Goal: Task Accomplishment & Management: Manage account settings

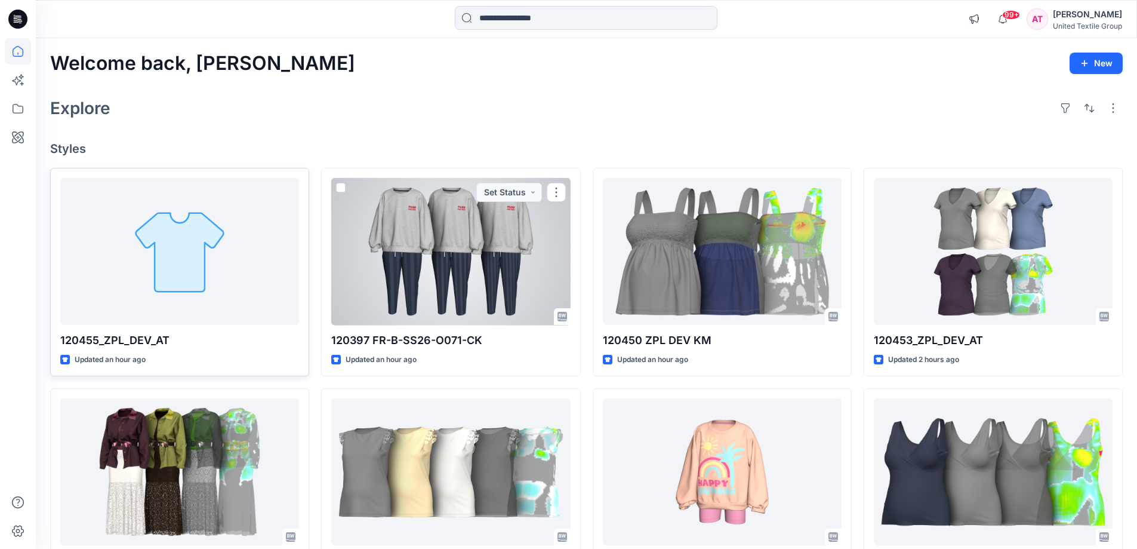
scroll to position [119, 0]
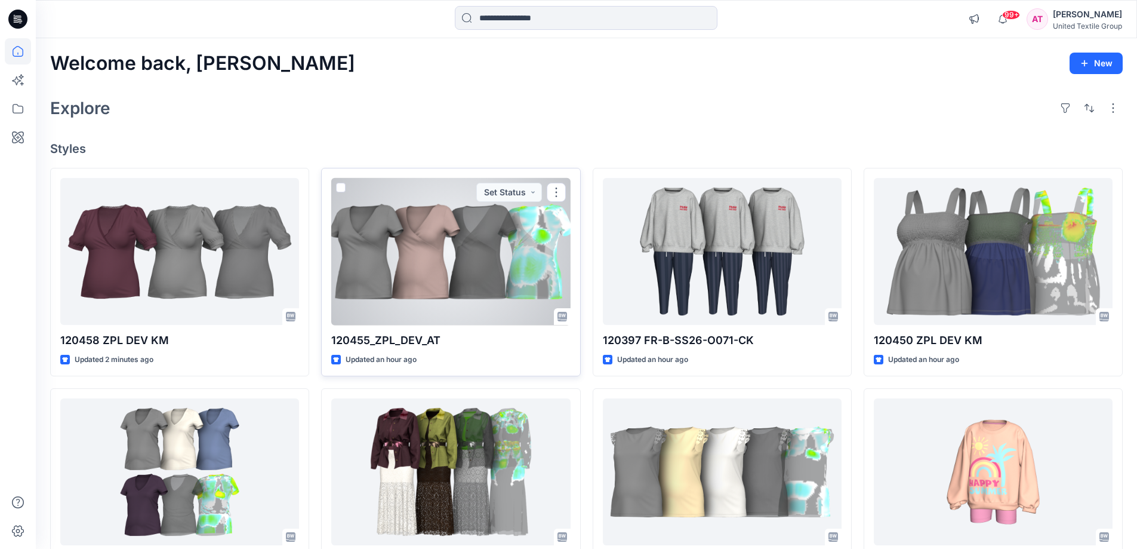
click at [512, 269] on div at bounding box center [450, 251] width 239 height 147
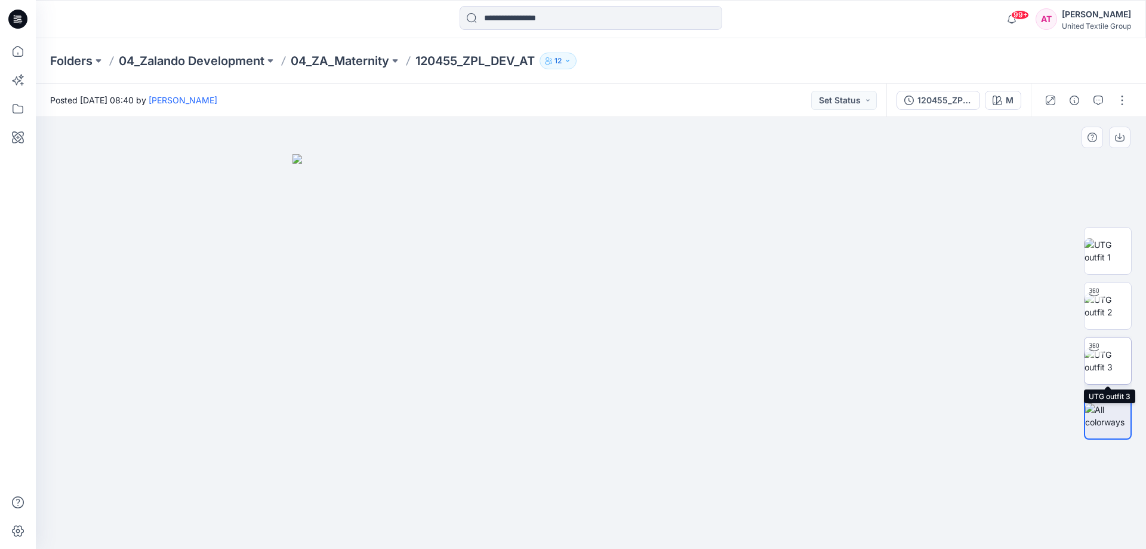
click at [1113, 357] on img at bounding box center [1108, 360] width 47 height 25
drag, startPoint x: 614, startPoint y: 256, endPoint x: 621, endPoint y: 321, distance: 66.0
click at [621, 321] on img at bounding box center [590, 321] width 611 height 456
drag, startPoint x: 614, startPoint y: 386, endPoint x: 611, endPoint y: 316, distance: 69.3
click at [611, 316] on img at bounding box center [591, 258] width 1030 height 581
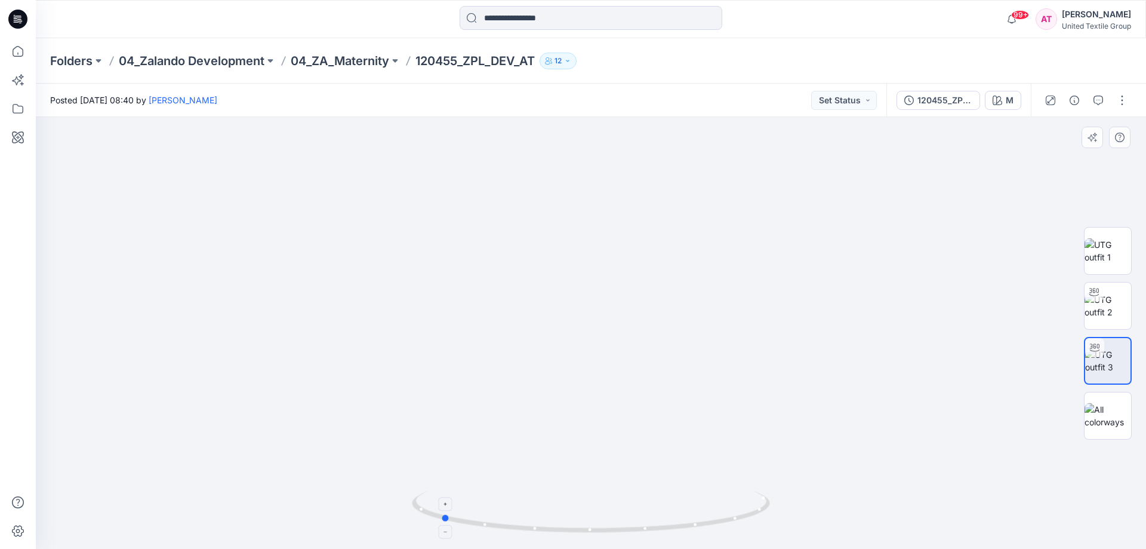
drag, startPoint x: 676, startPoint y: 524, endPoint x: 542, endPoint y: 519, distance: 134.4
click at [543, 525] on icon at bounding box center [592, 513] width 361 height 45
click at [1122, 99] on button "button" at bounding box center [1122, 100] width 19 height 19
click at [1068, 162] on button "Edit" at bounding box center [1072, 161] width 110 height 22
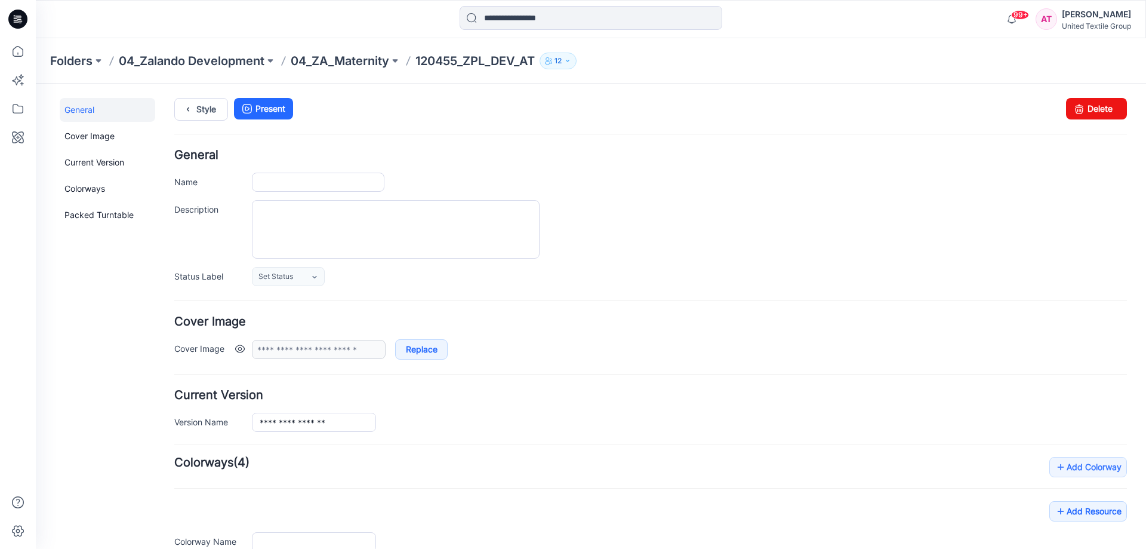
type input "**********"
type input "*"
type input "**********"
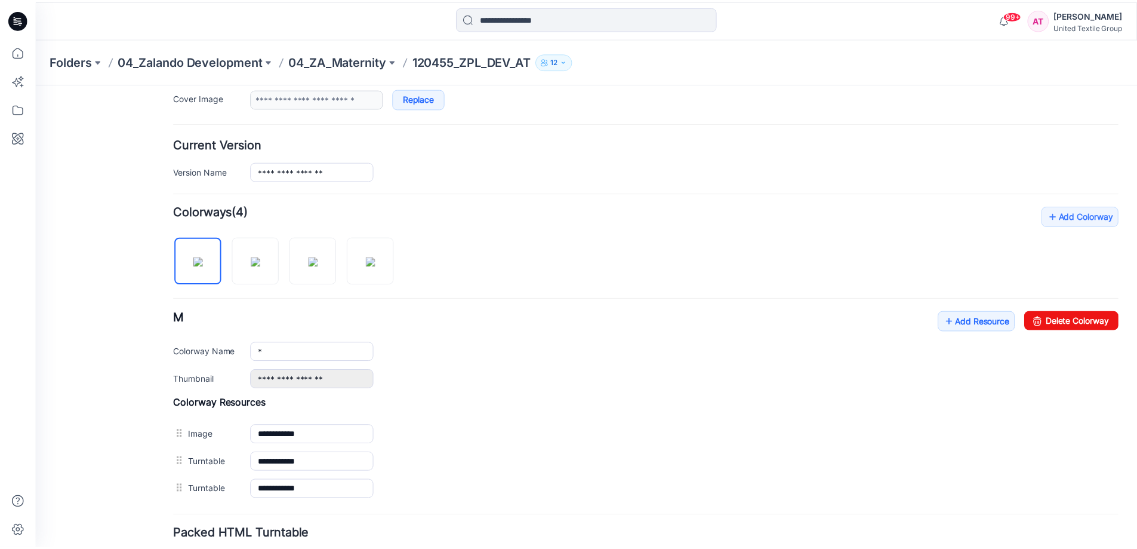
scroll to position [342, 0]
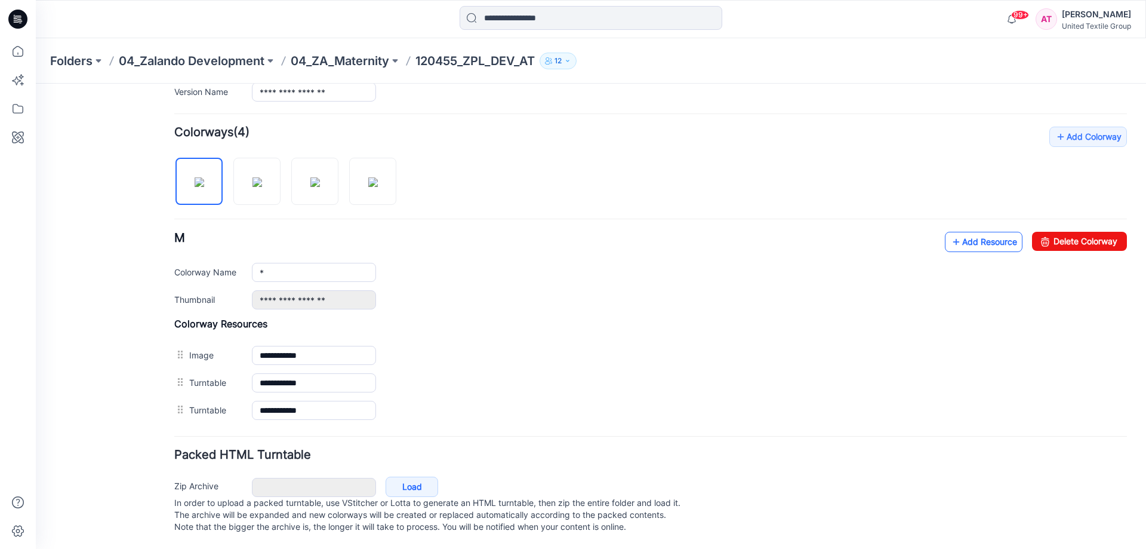
click at [977, 232] on link "Add Resource" at bounding box center [984, 242] width 78 height 20
click at [972, 232] on link "Add Resource" at bounding box center [984, 242] width 78 height 20
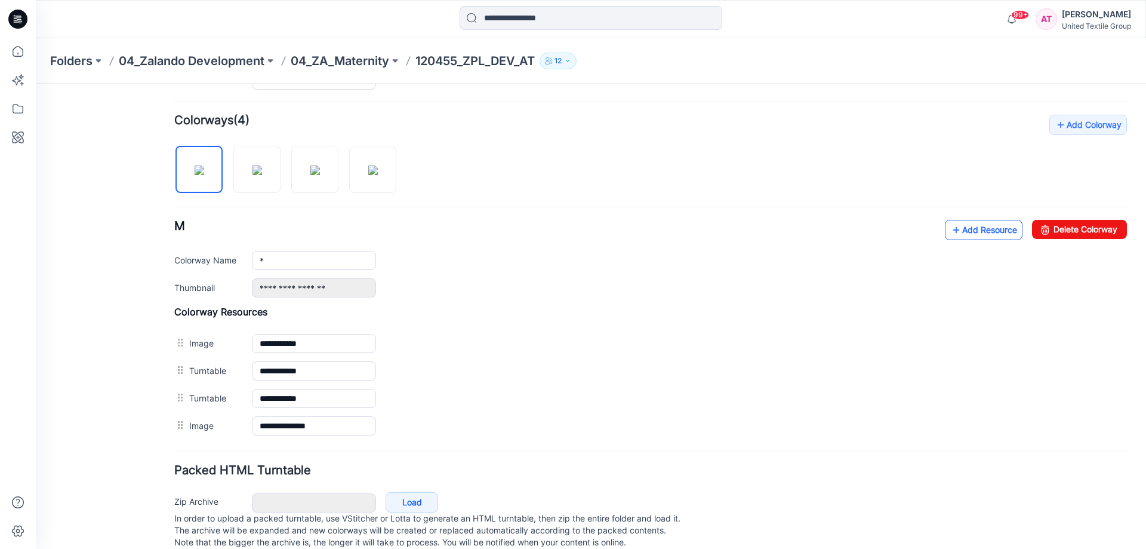
click at [985, 232] on link "Add Resource" at bounding box center [984, 230] width 78 height 20
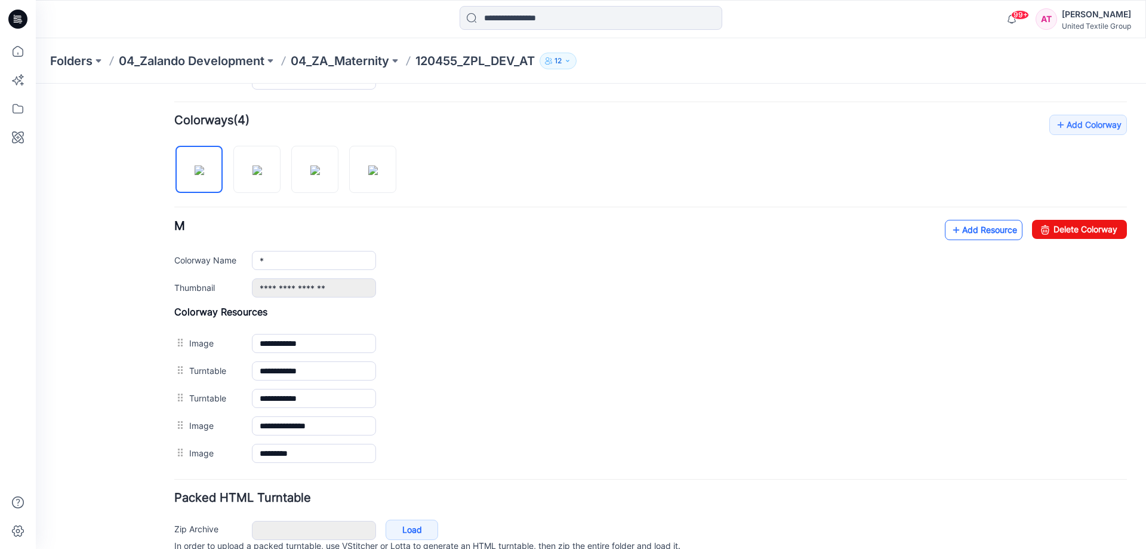
click at [962, 232] on link "Add Resource" at bounding box center [984, 230] width 78 height 20
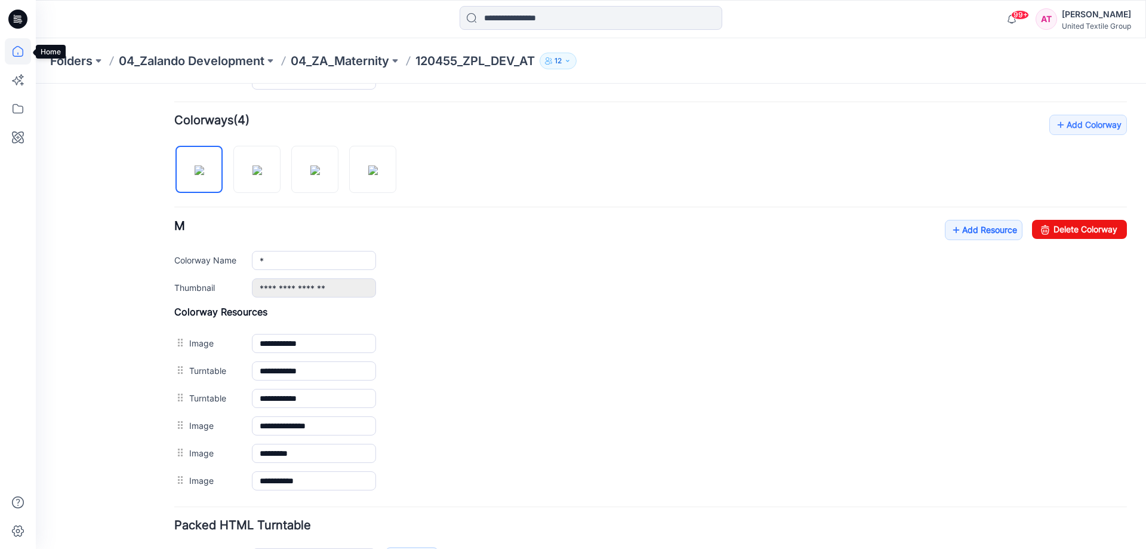
click at [19, 44] on icon at bounding box center [18, 51] width 26 height 26
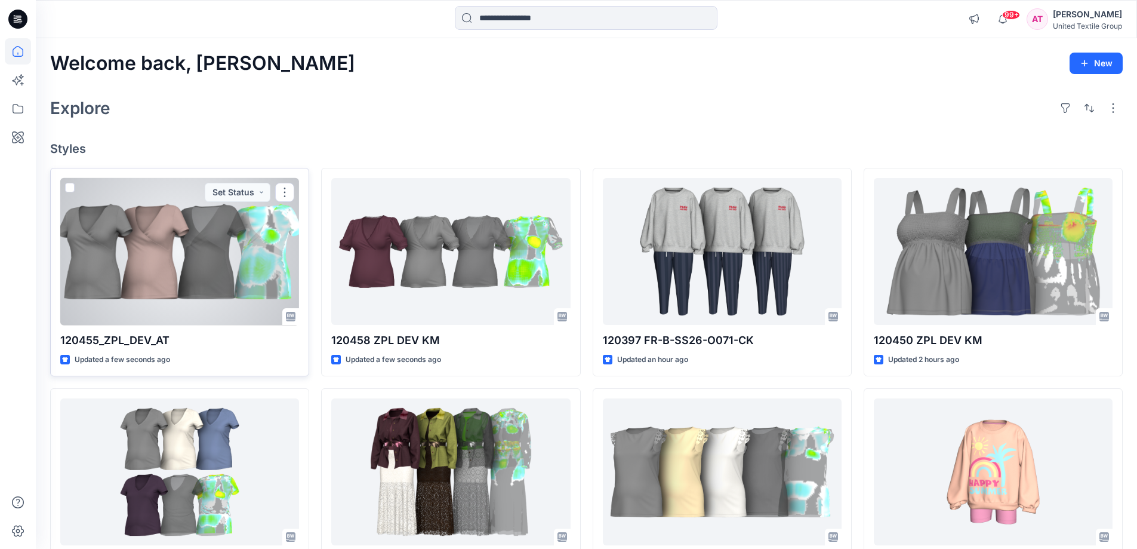
click at [238, 256] on div at bounding box center [179, 251] width 239 height 147
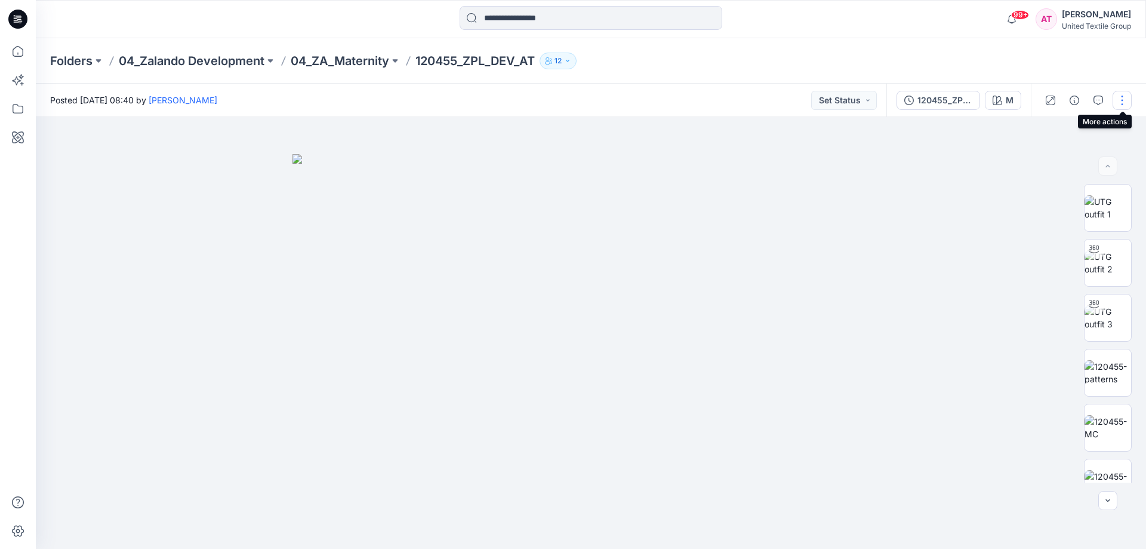
click at [1118, 99] on button "button" at bounding box center [1122, 100] width 19 height 19
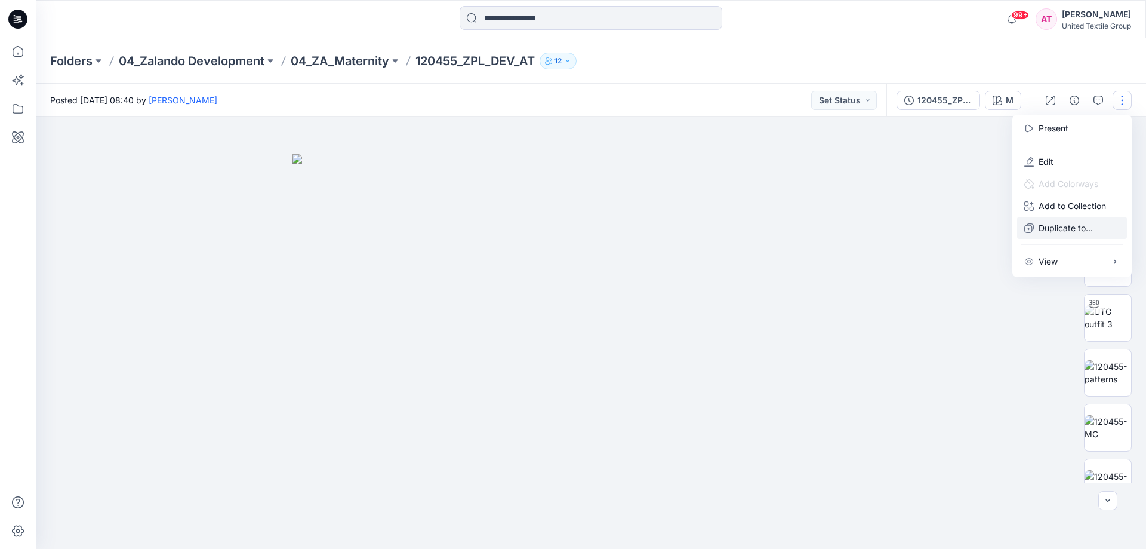
click at [1072, 232] on p "Duplicate to..." at bounding box center [1066, 228] width 54 height 13
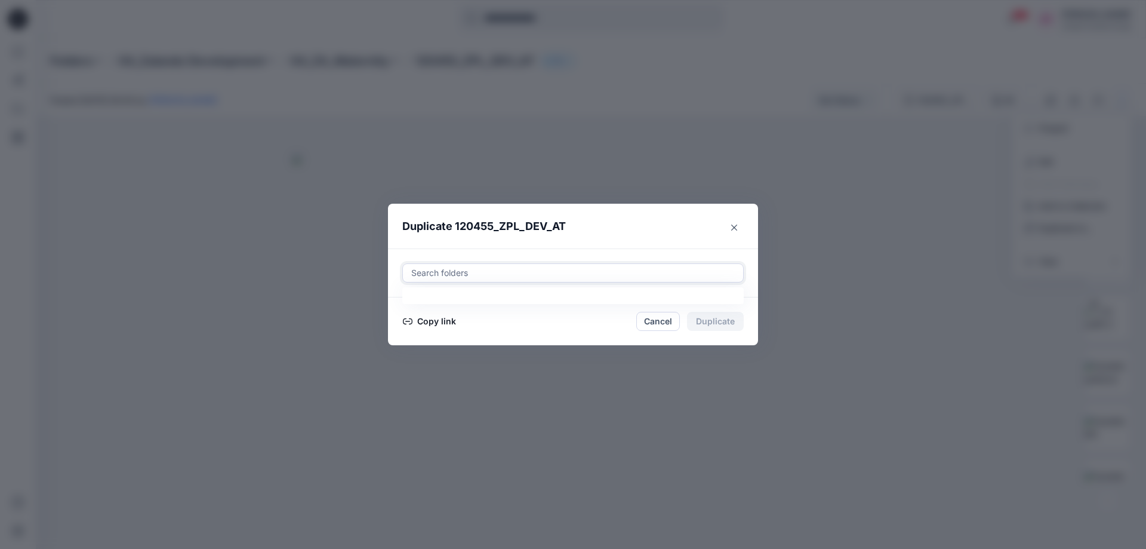
click at [491, 272] on div at bounding box center [573, 273] width 326 height 14
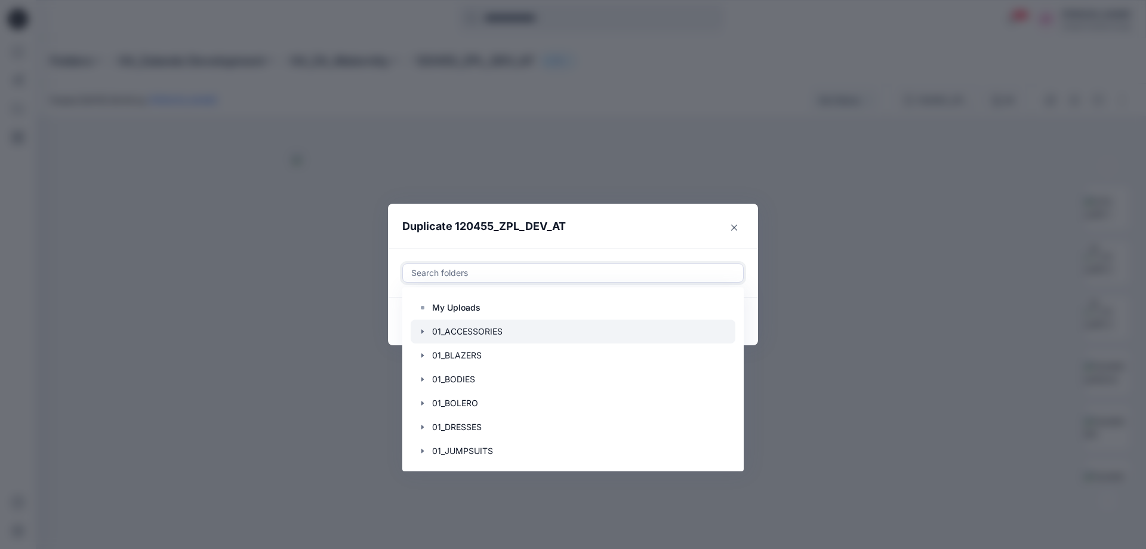
click at [486, 325] on div at bounding box center [573, 331] width 325 height 24
click at [636, 218] on header "Duplicate 120455_ZPL_DEV_AT" at bounding box center [561, 226] width 346 height 45
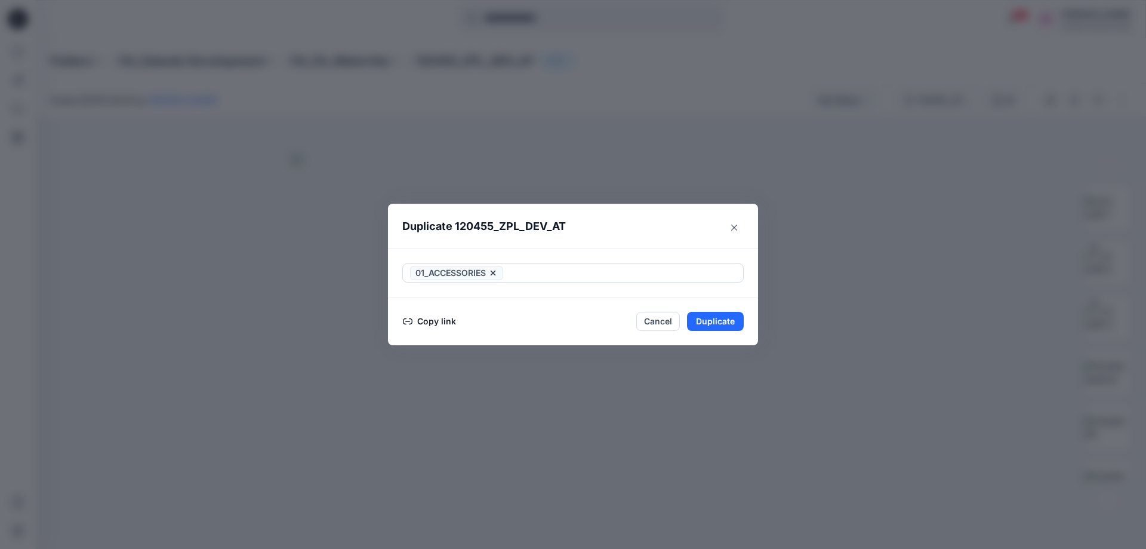
click at [436, 320] on button "Copy link" at bounding box center [429, 321] width 54 height 14
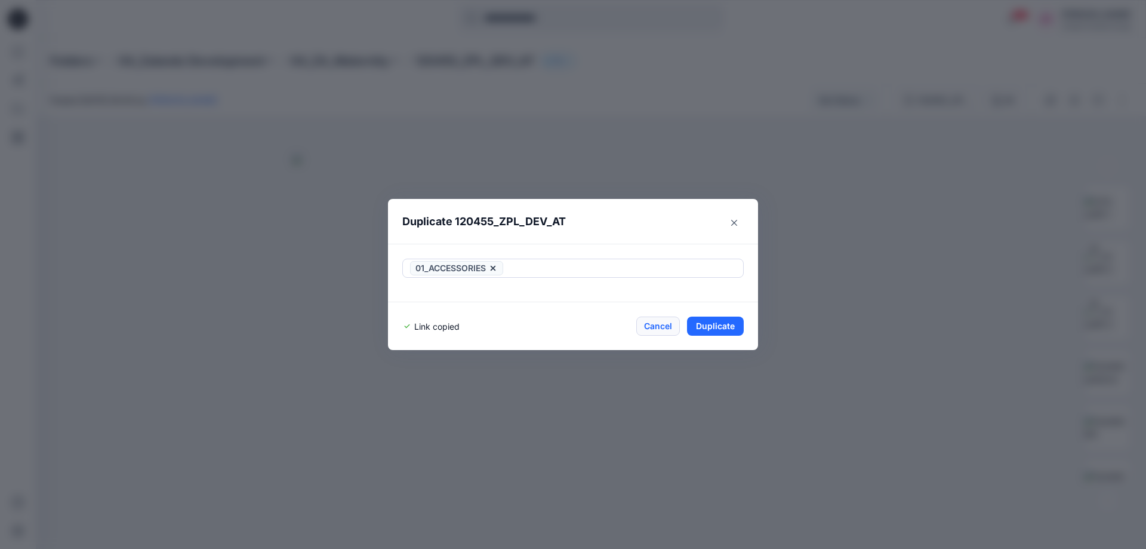
click at [659, 327] on button "Cancel" at bounding box center [658, 325] width 44 height 19
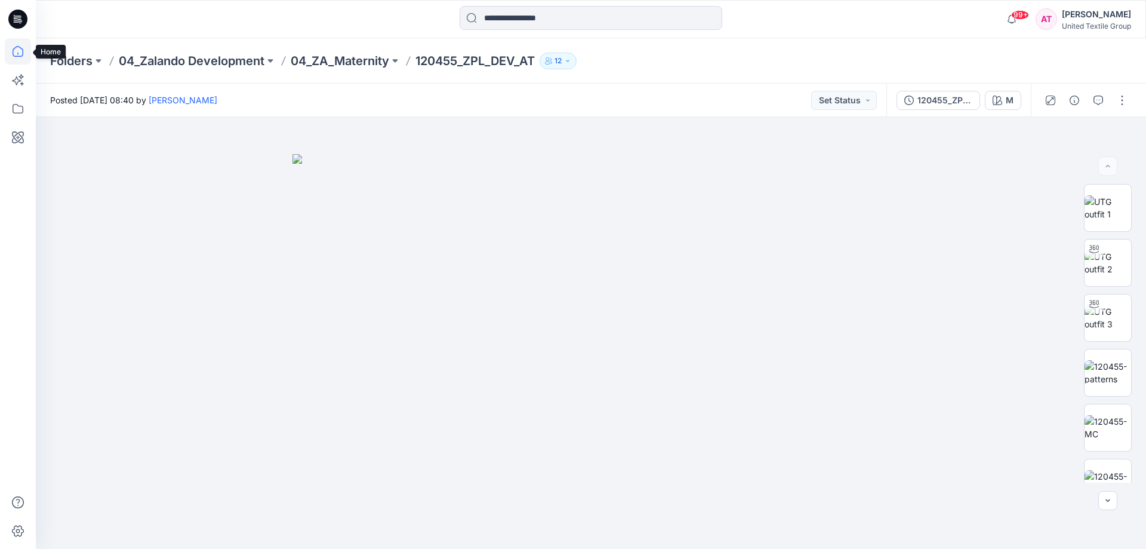
click at [20, 53] on icon at bounding box center [18, 51] width 26 height 26
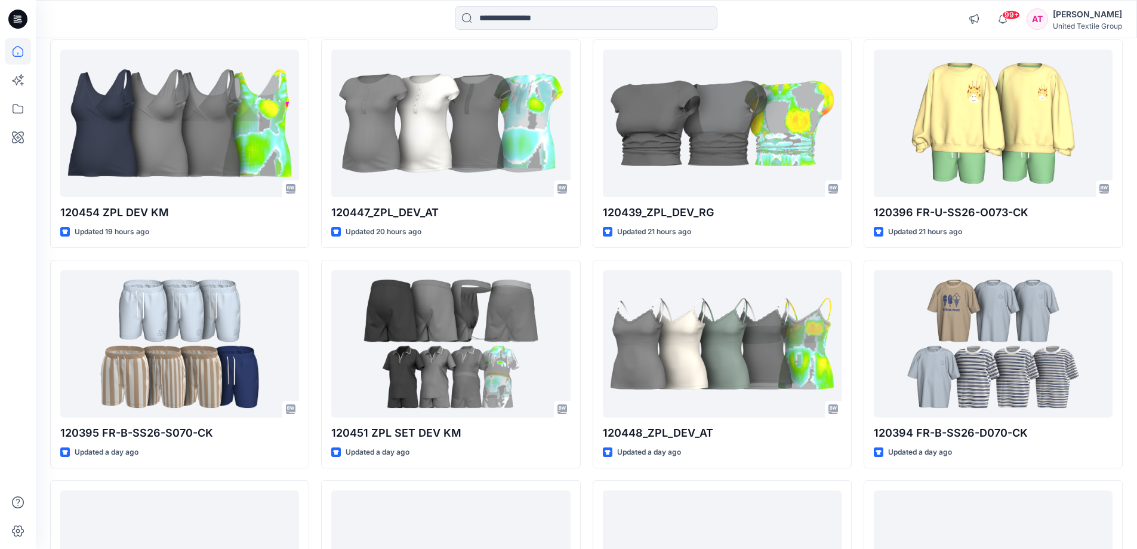
scroll to position [716, 0]
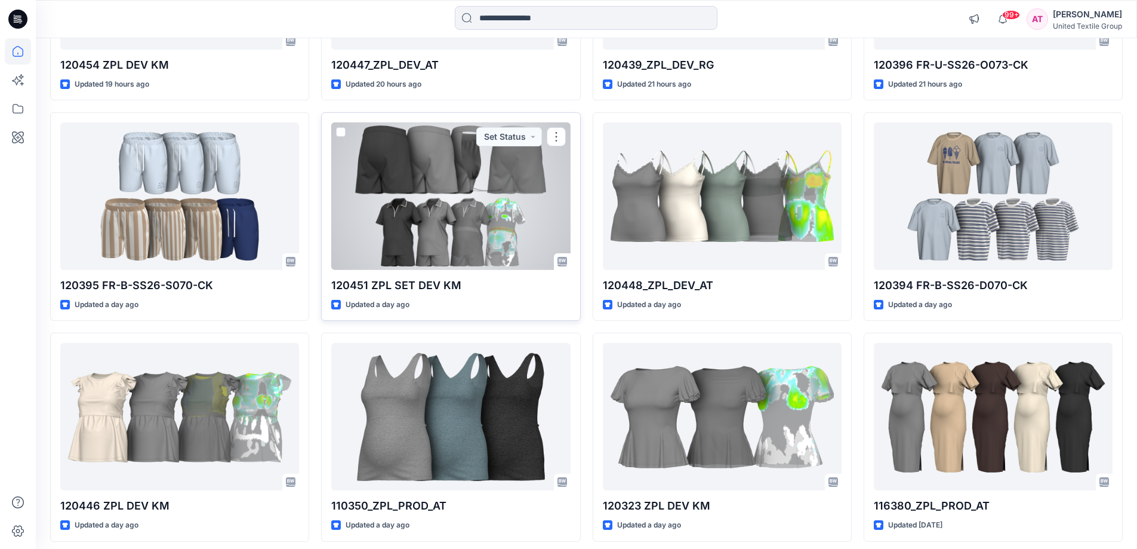
click at [448, 164] on div at bounding box center [450, 195] width 239 height 147
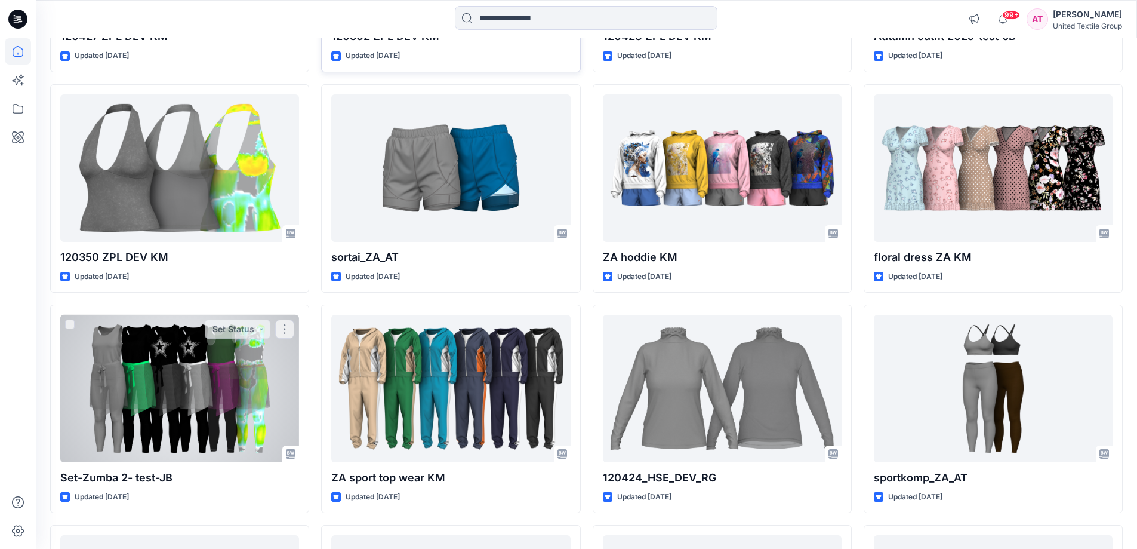
scroll to position [3881, 0]
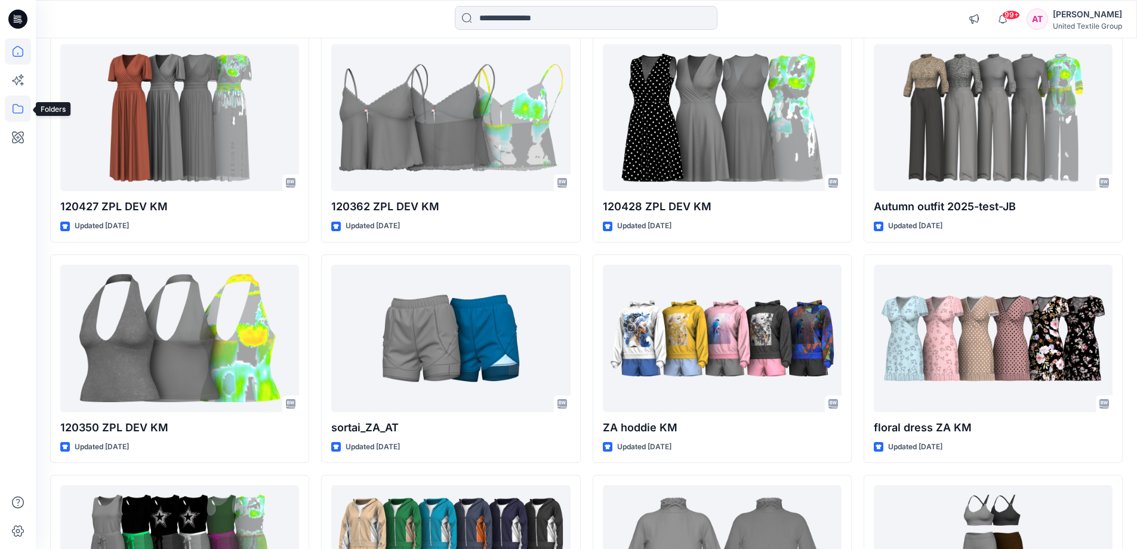
click at [10, 109] on icon at bounding box center [18, 109] width 26 height 26
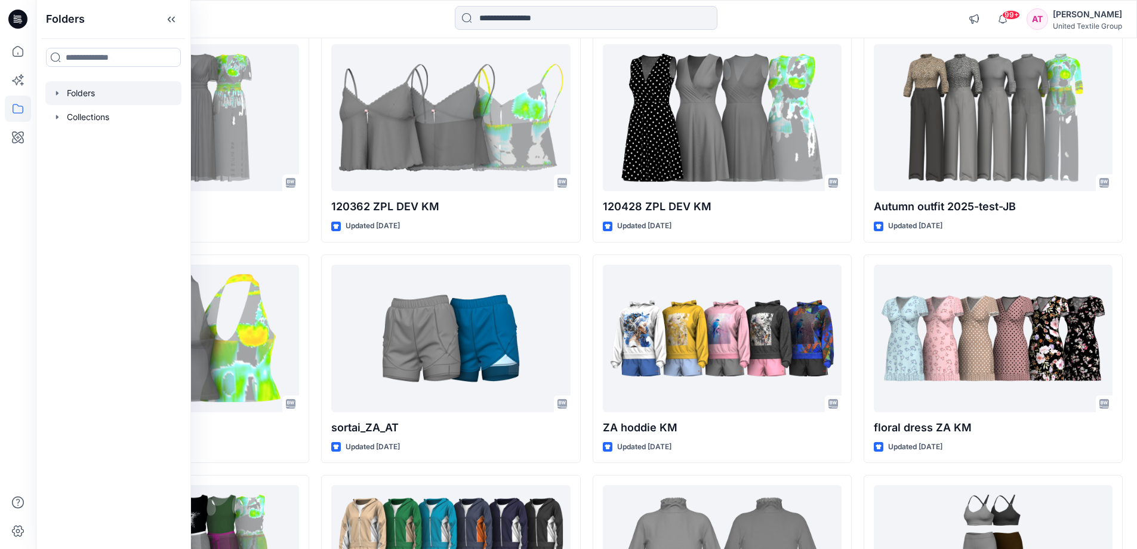
click at [127, 97] on div at bounding box center [113, 93] width 136 height 24
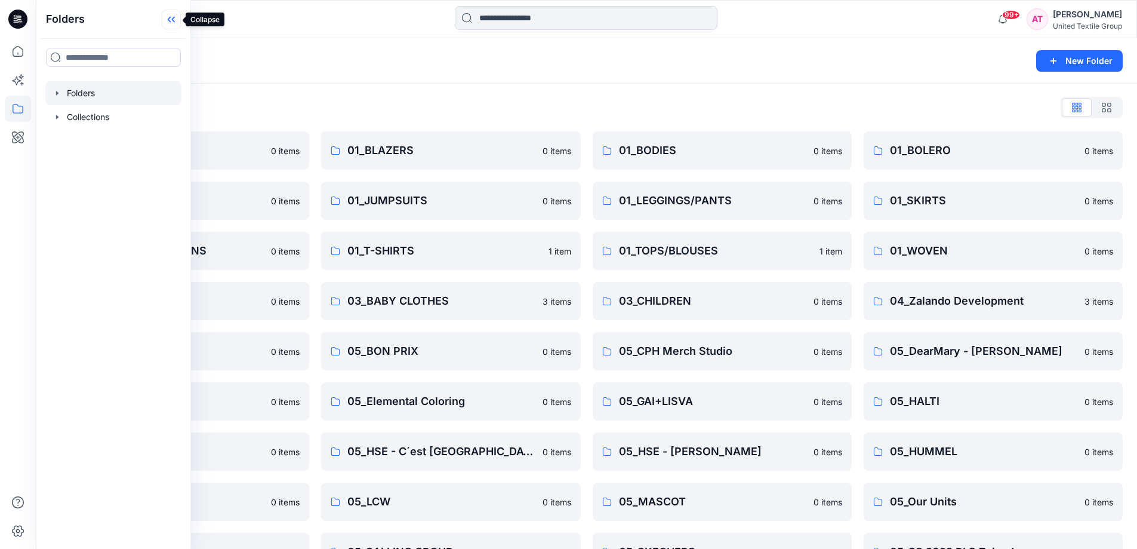
click at [175, 19] on icon at bounding box center [171, 20] width 19 height 20
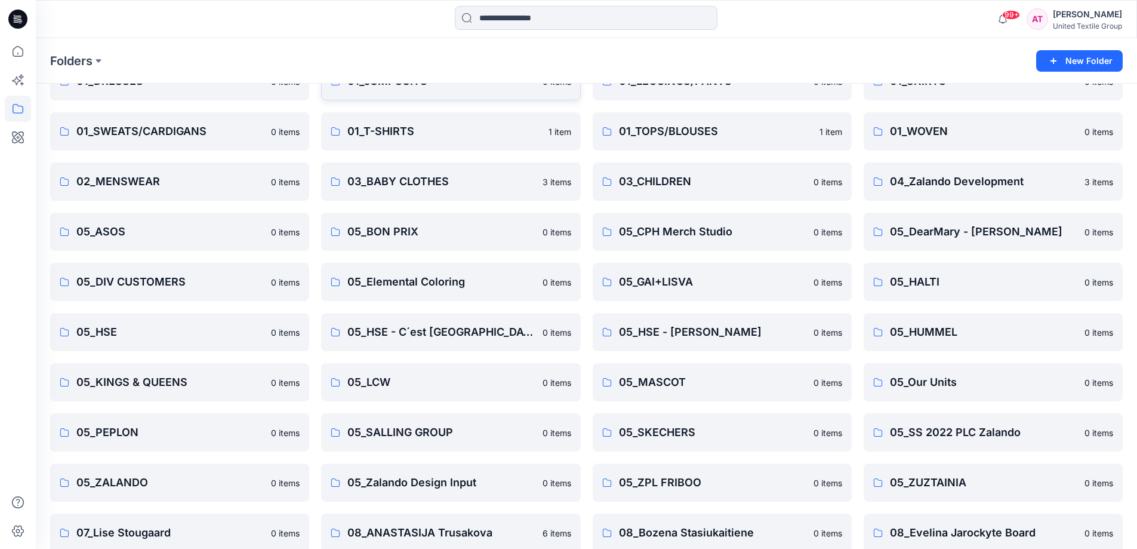
scroll to position [287, 0]
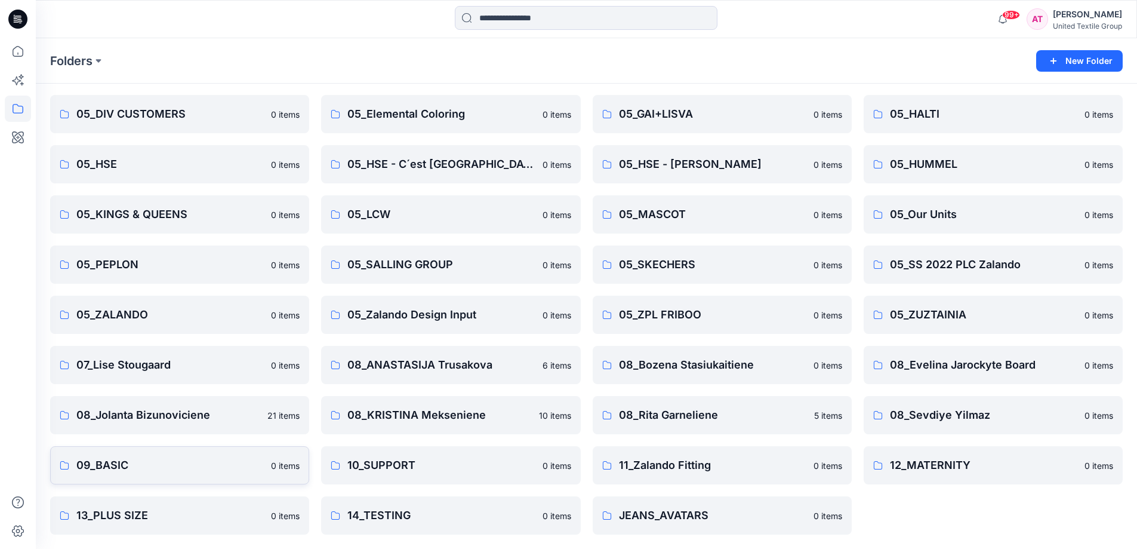
click at [198, 470] on p "09_BASIC" at bounding box center [169, 465] width 187 height 17
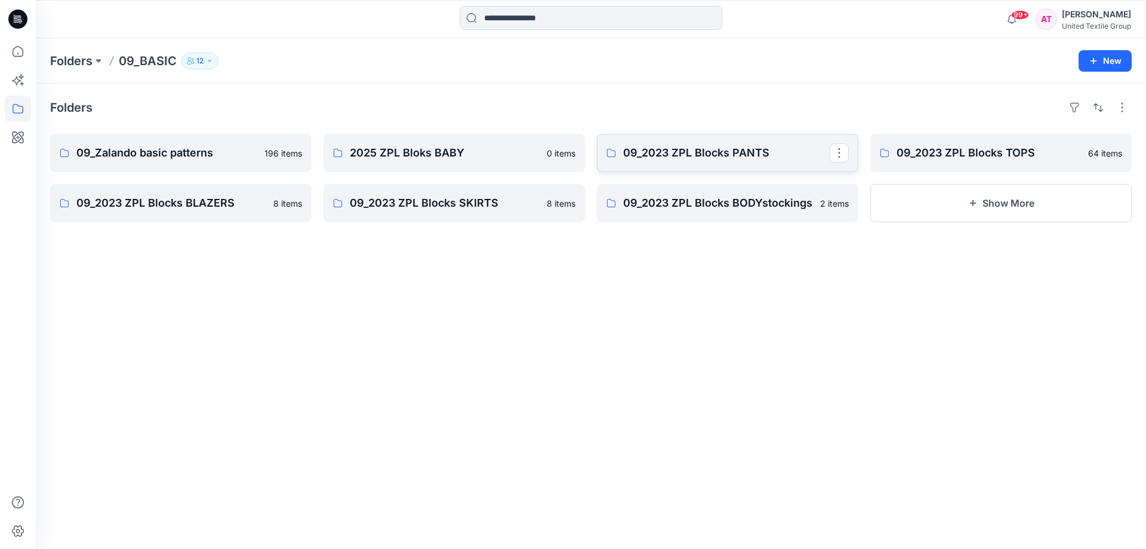
click at [790, 156] on p "09_2023 ZPL Blocks PANTS" at bounding box center [726, 152] width 207 height 17
click at [982, 208] on button "Show More" at bounding box center [1001, 203] width 262 height 38
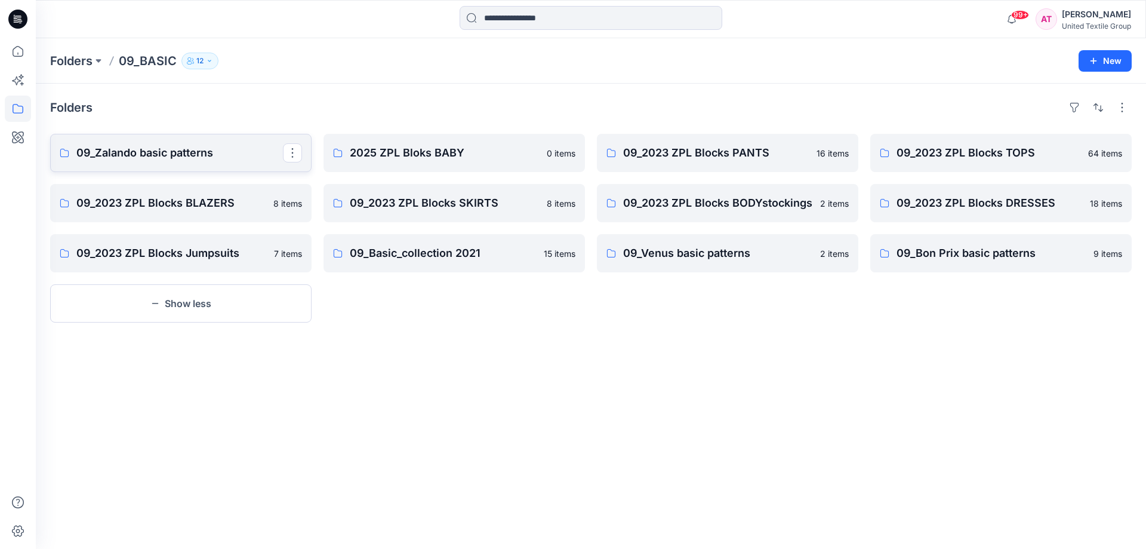
click at [173, 157] on p "09_Zalando basic patterns" at bounding box center [179, 152] width 207 height 17
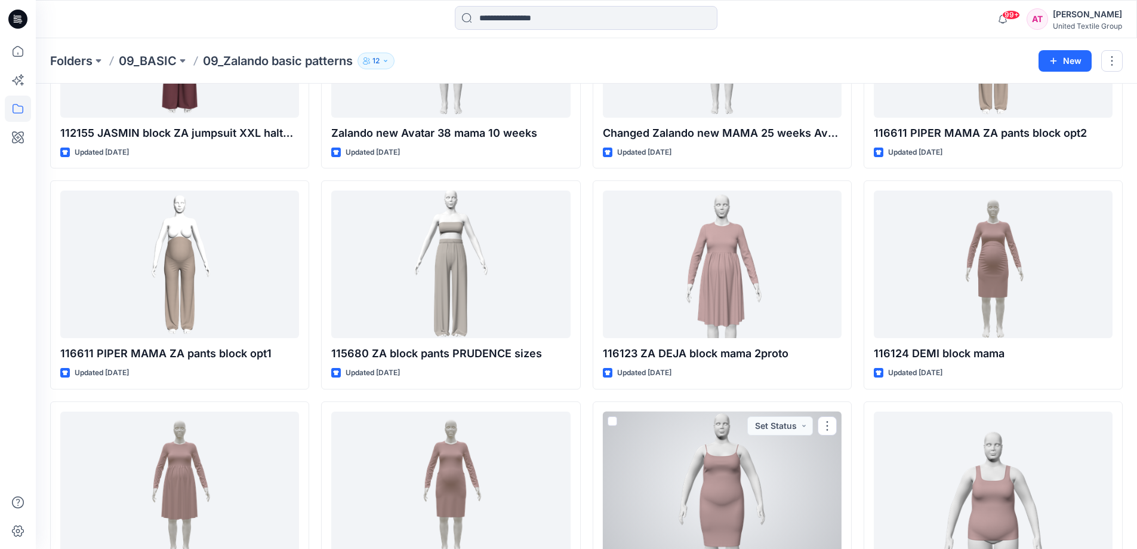
scroll to position [226, 0]
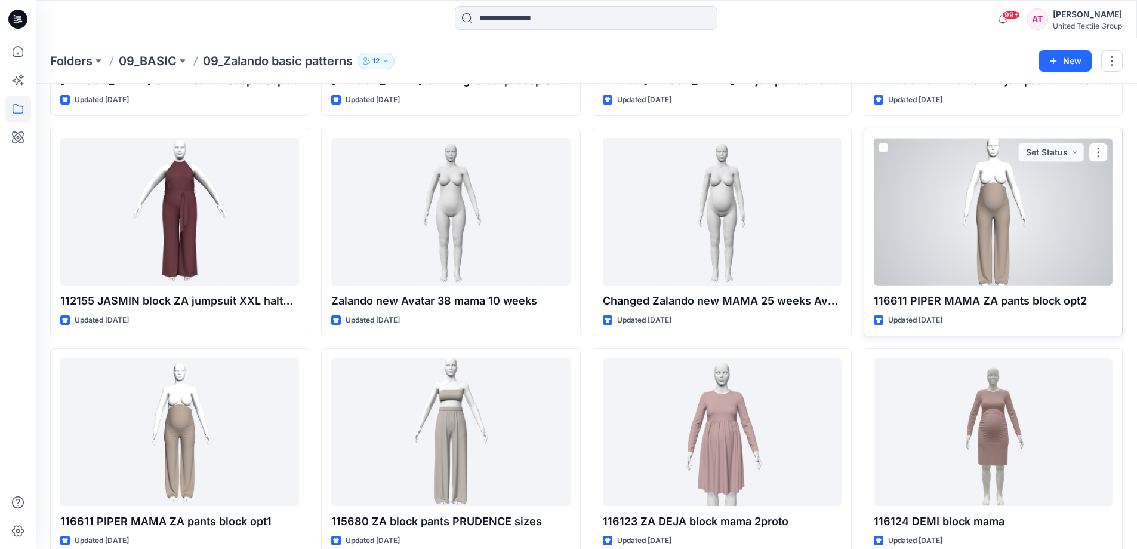
click at [995, 208] on div at bounding box center [993, 211] width 239 height 147
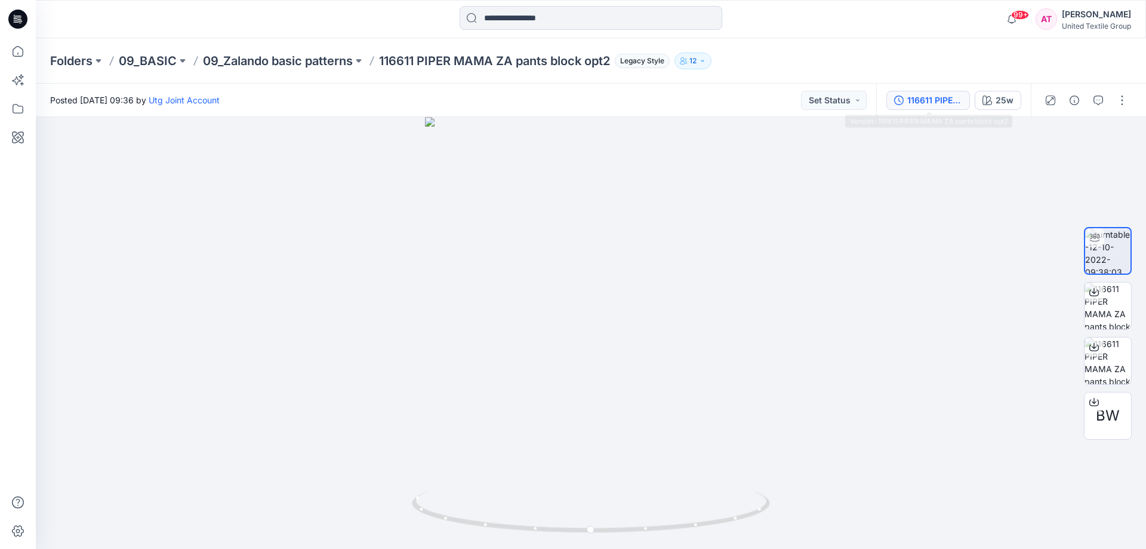
click at [950, 101] on div "116611 PIPER MAMA ZA pants block opt2" at bounding box center [935, 100] width 55 height 13
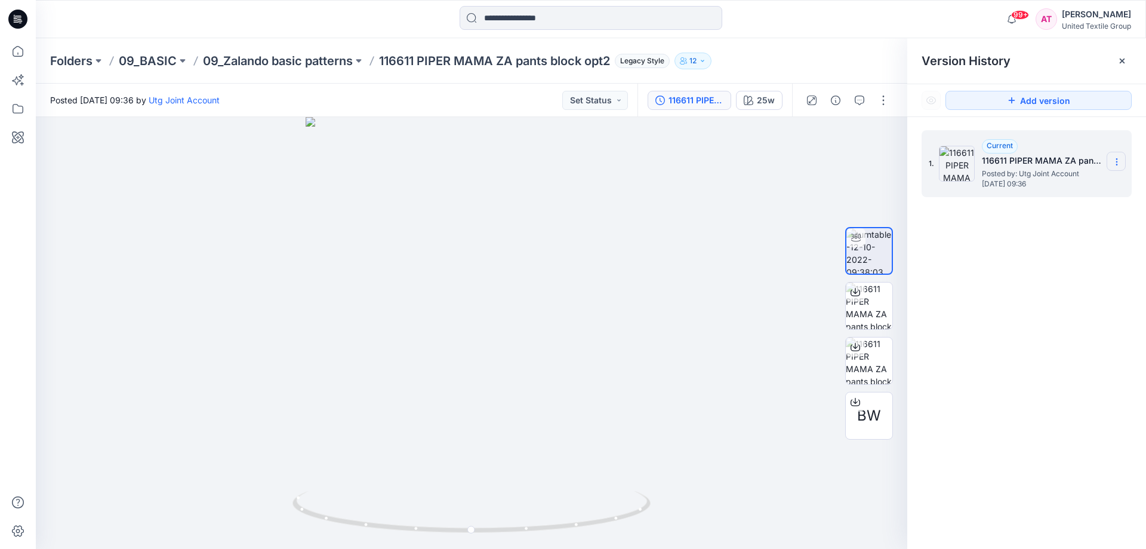
click at [1121, 159] on icon at bounding box center [1117, 162] width 10 height 10
click at [879, 407] on span "BW" at bounding box center [869, 415] width 24 height 21
click at [20, 51] on icon at bounding box center [18, 51] width 26 height 26
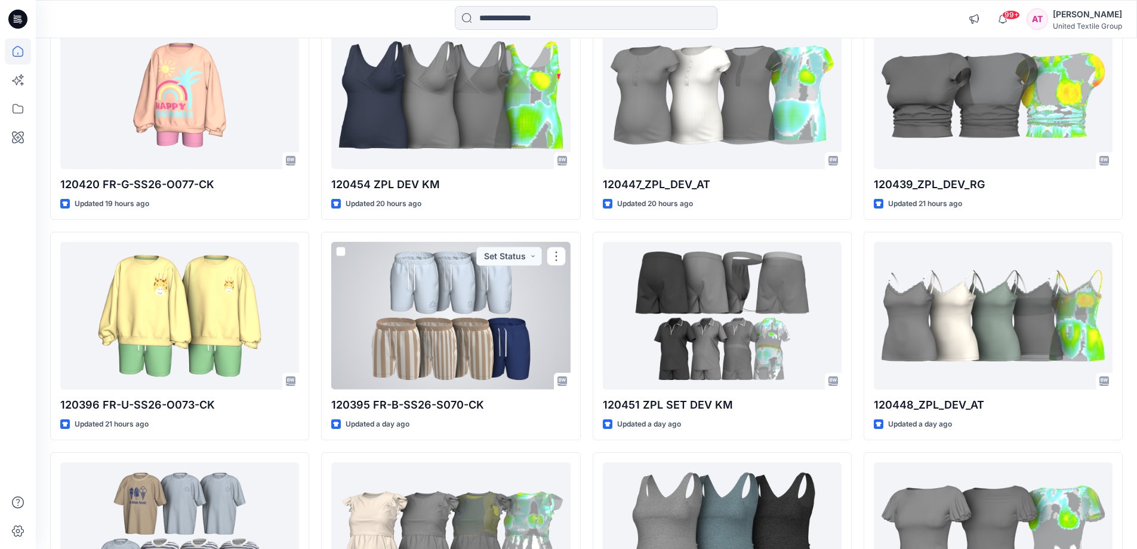
scroll to position [955, 0]
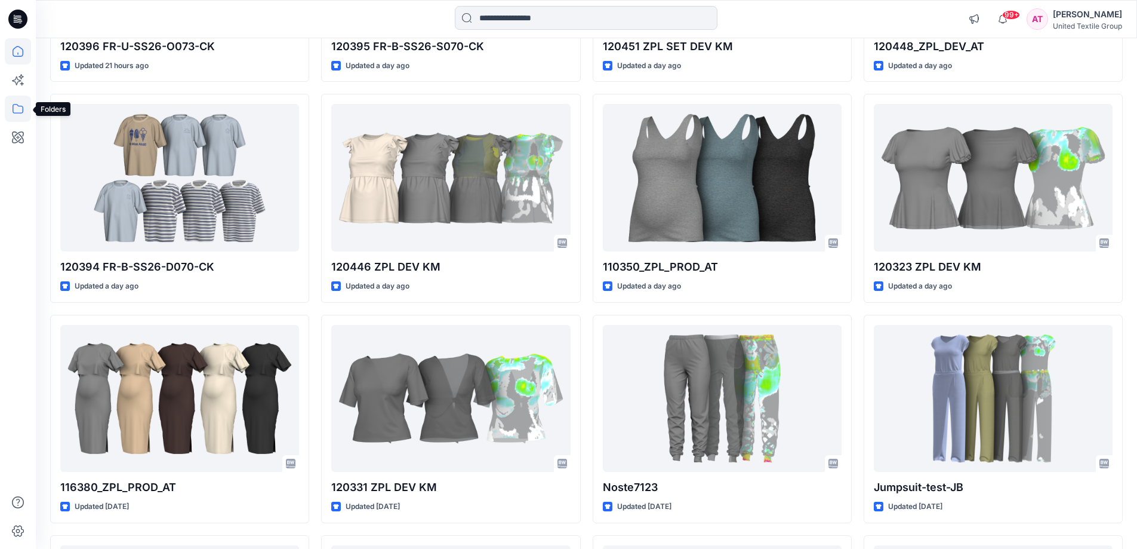
click at [19, 106] on icon at bounding box center [18, 109] width 11 height 10
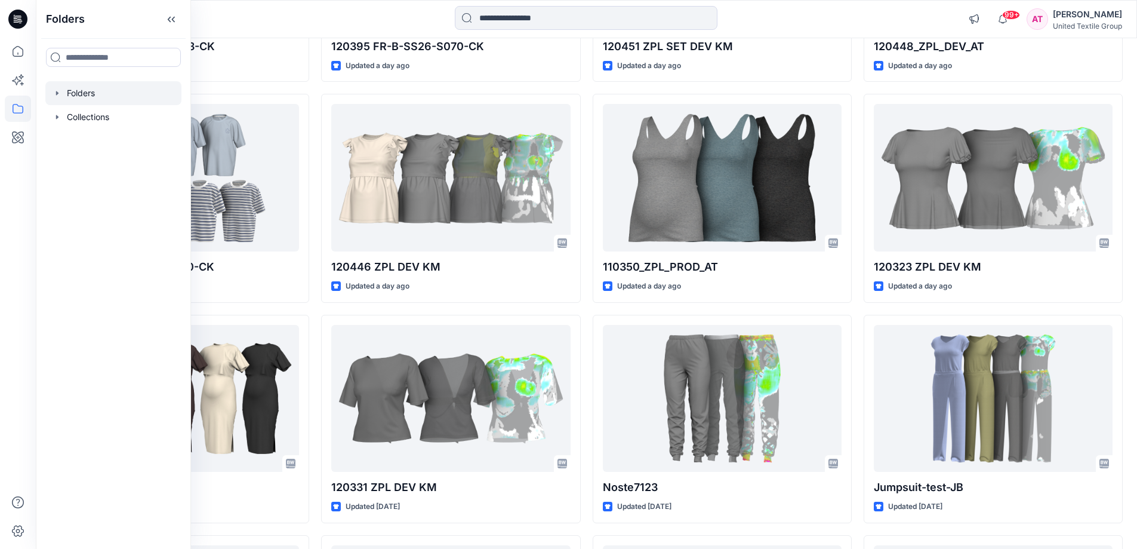
click at [78, 90] on div at bounding box center [113, 93] width 136 height 24
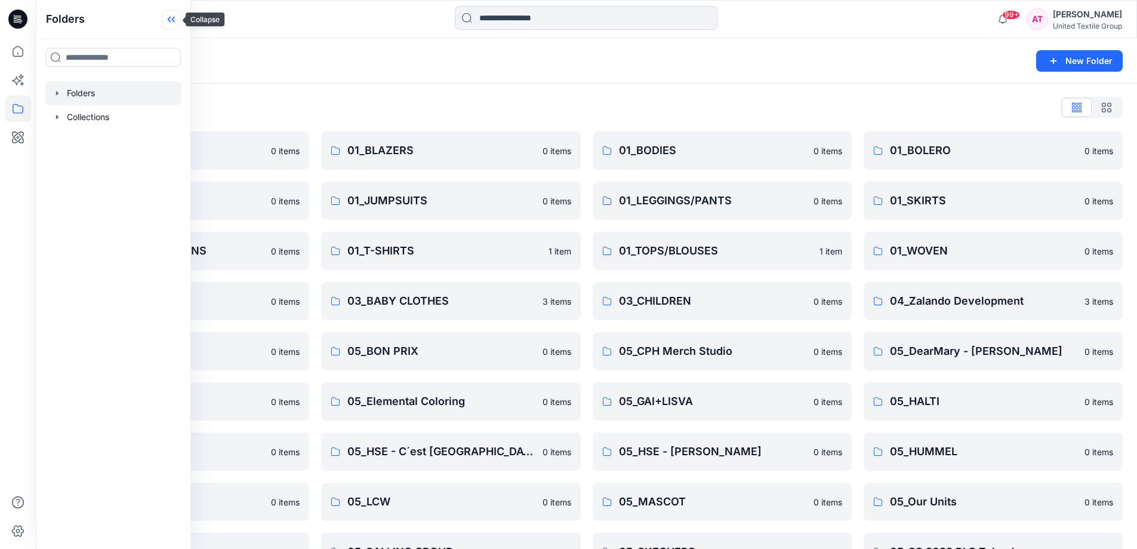
click at [175, 23] on icon at bounding box center [171, 20] width 19 height 20
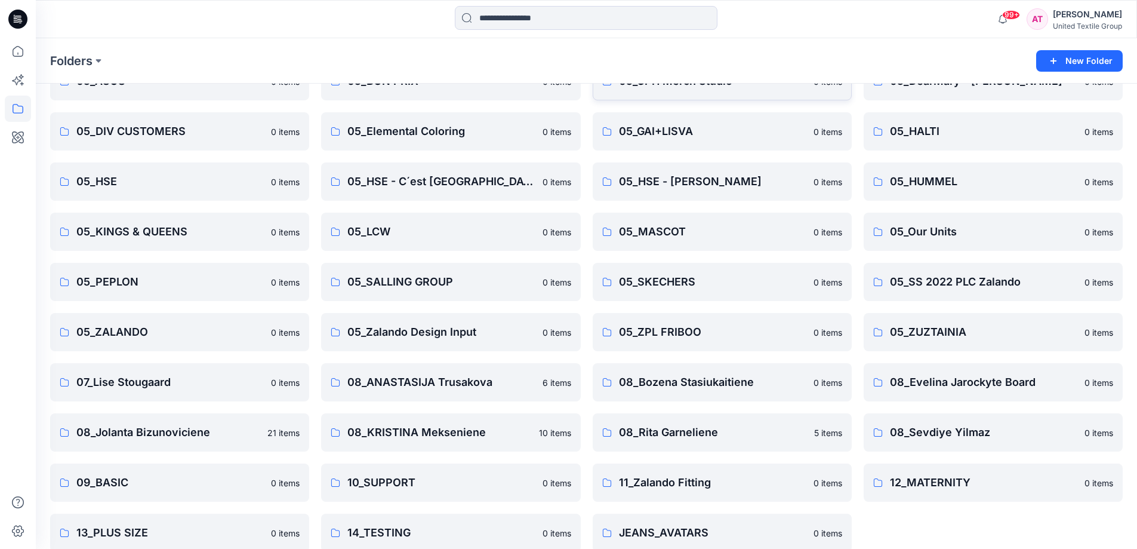
scroll to position [287, 0]
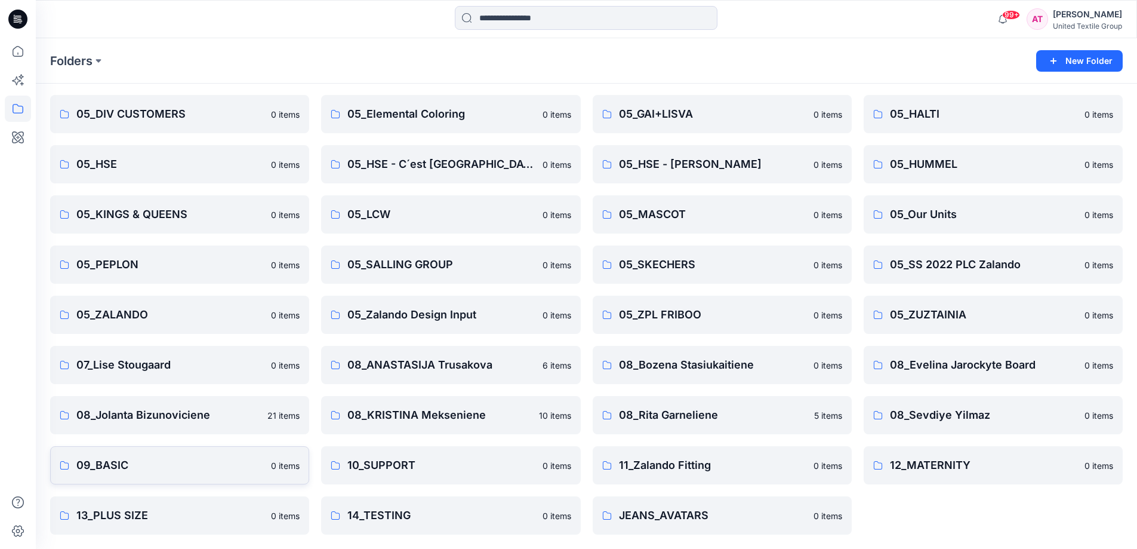
click at [158, 471] on p "09_BASIC" at bounding box center [169, 465] width 187 height 17
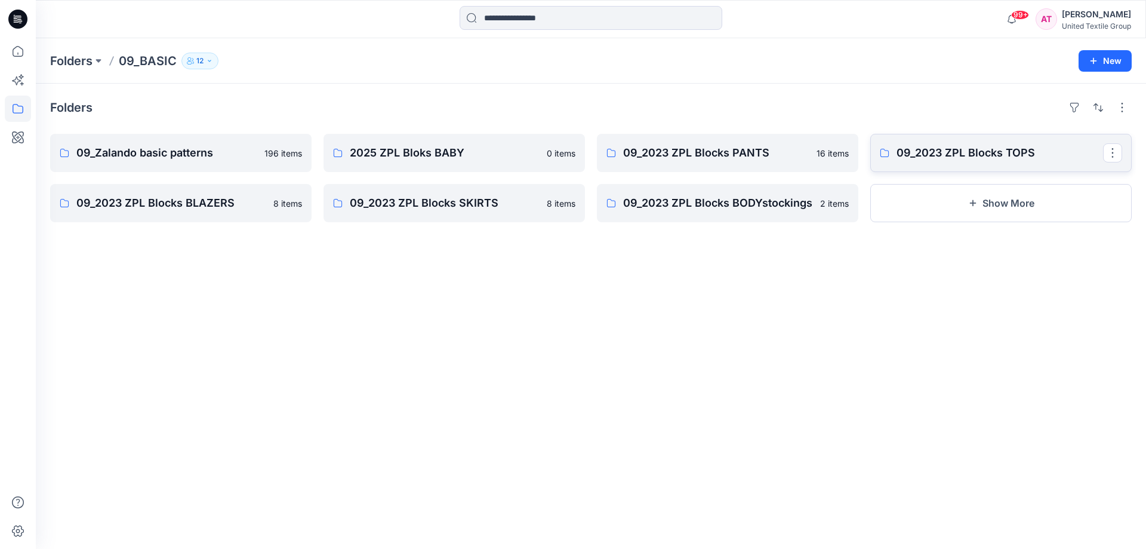
click at [1053, 160] on p "09_2023 ZPL Blocks TOPS" at bounding box center [1000, 152] width 207 height 17
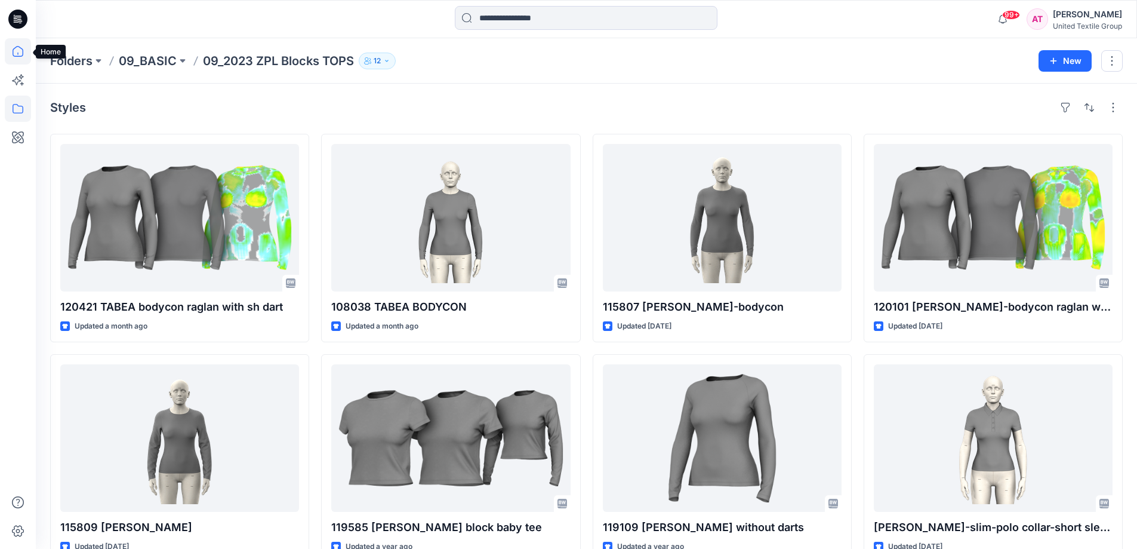
click at [19, 54] on icon at bounding box center [18, 51] width 26 height 26
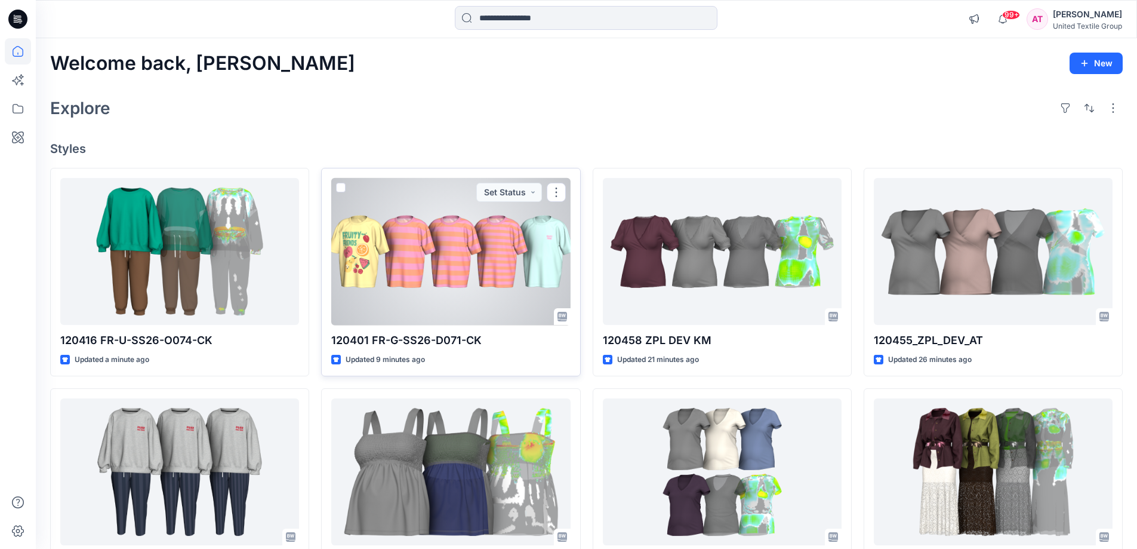
click at [507, 296] on div at bounding box center [450, 251] width 239 height 147
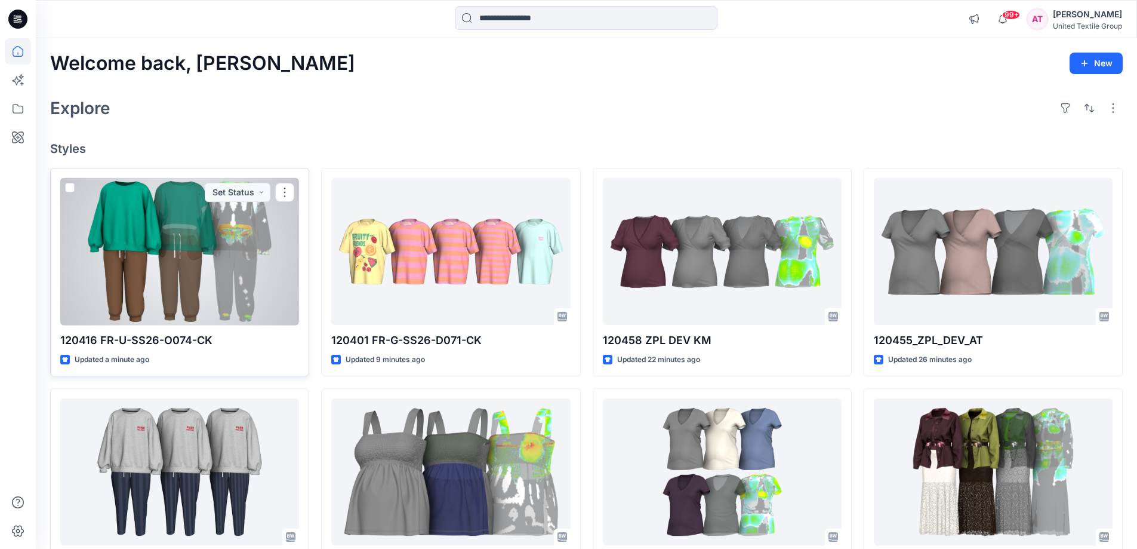
click at [218, 259] on div at bounding box center [179, 251] width 239 height 147
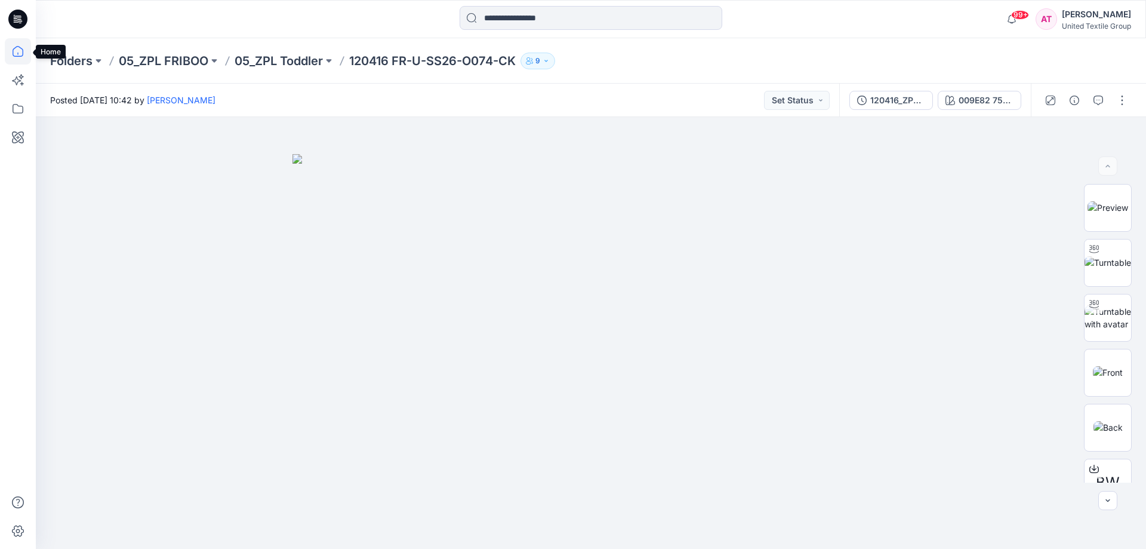
click at [22, 54] on icon at bounding box center [18, 51] width 26 height 26
